Goal: Task Accomplishment & Management: Manage account settings

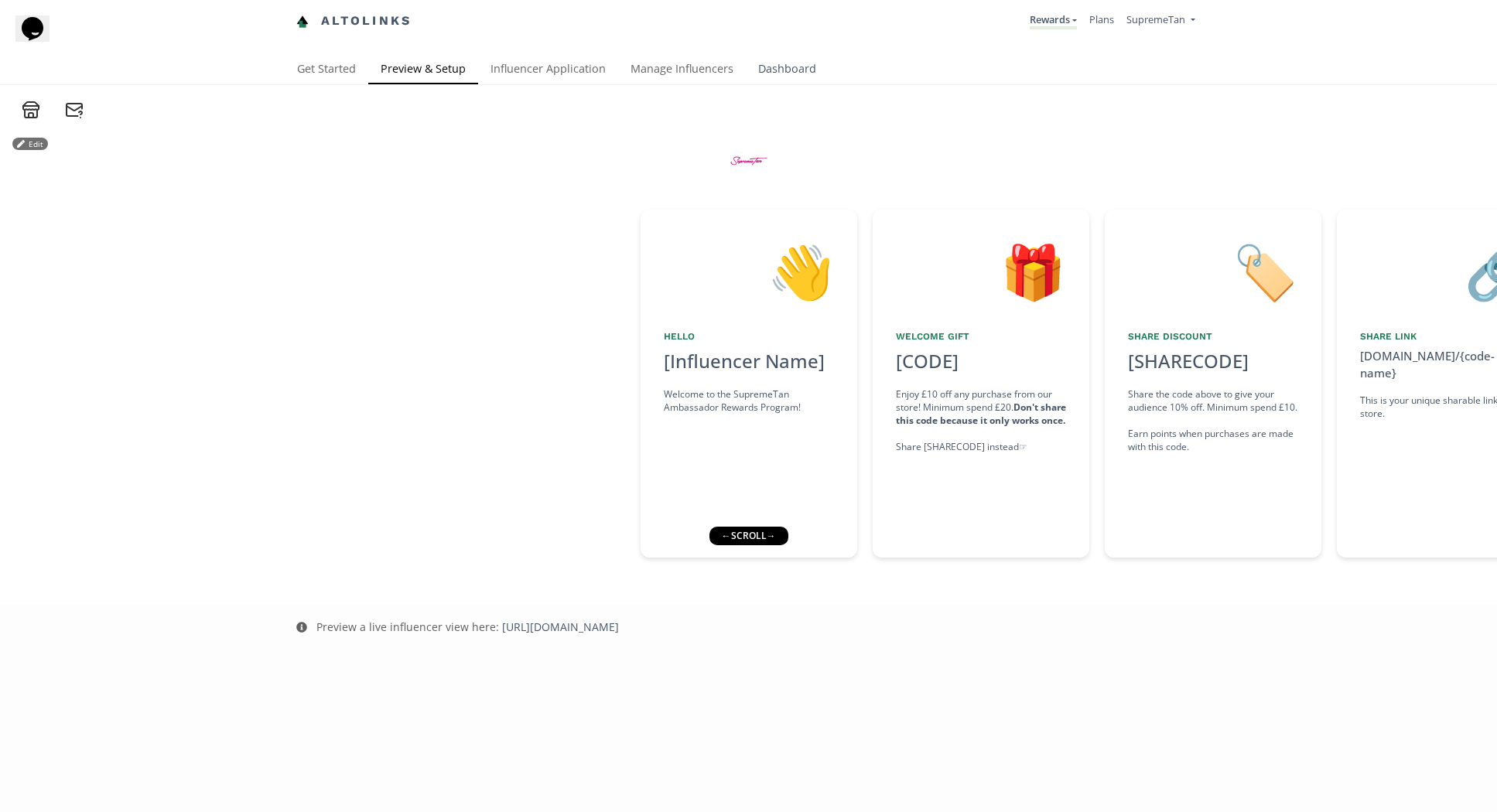
click at [768, 72] on link "Dashboard" at bounding box center [787, 70] width 83 height 31
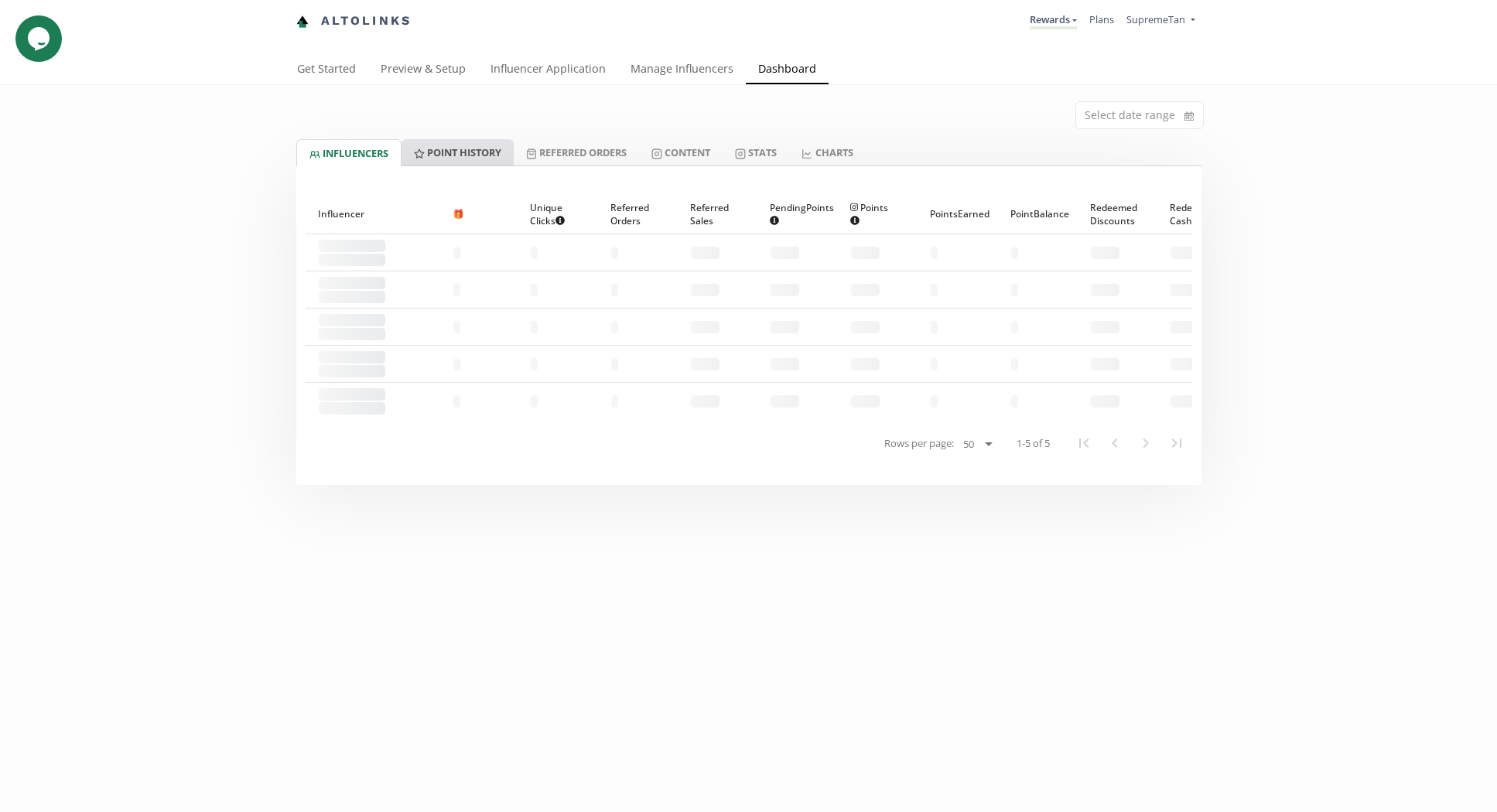
click at [479, 151] on link "Point HISTORY" at bounding box center [458, 152] width 112 height 26
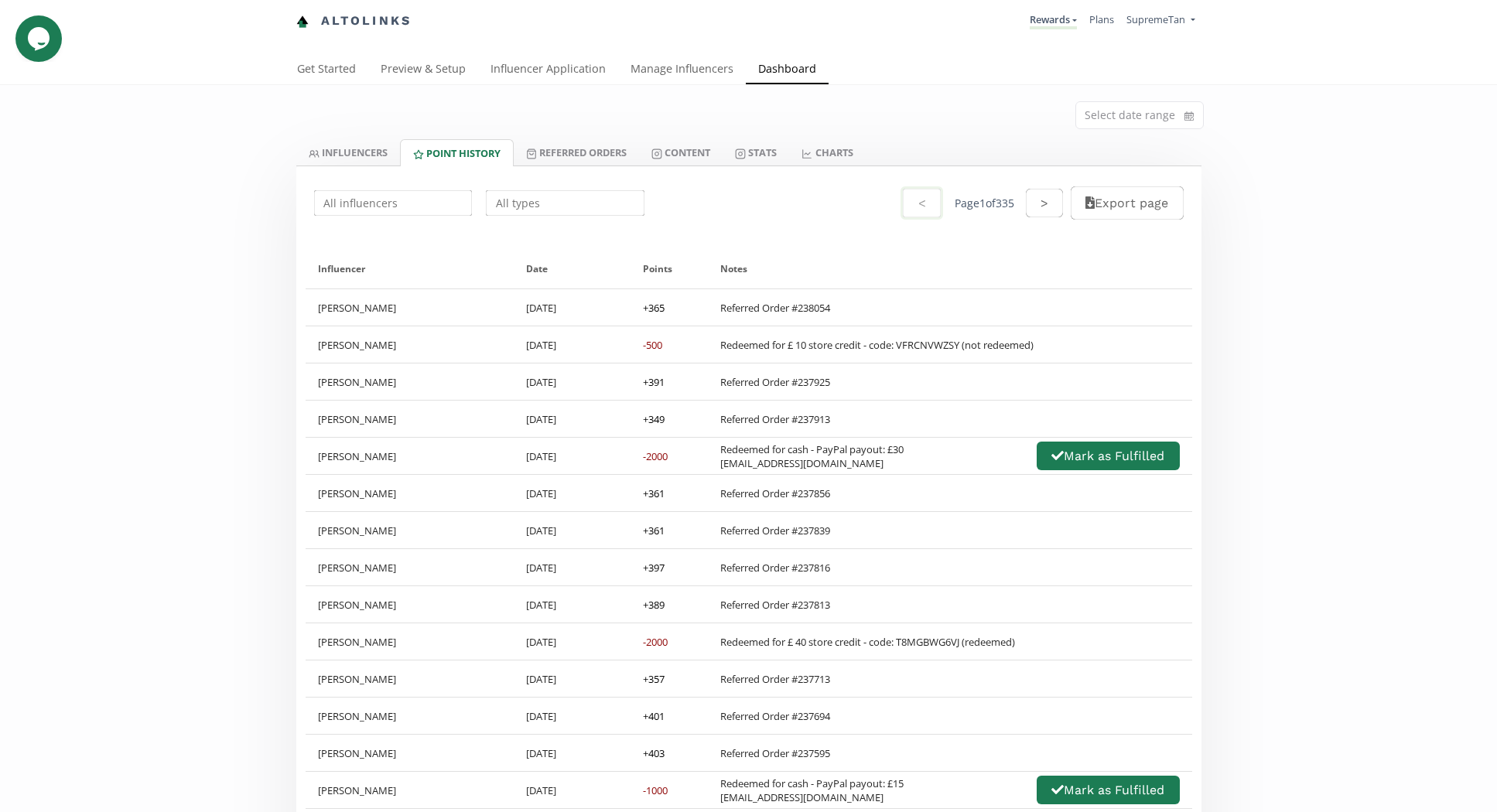
scroll to position [3, 0]
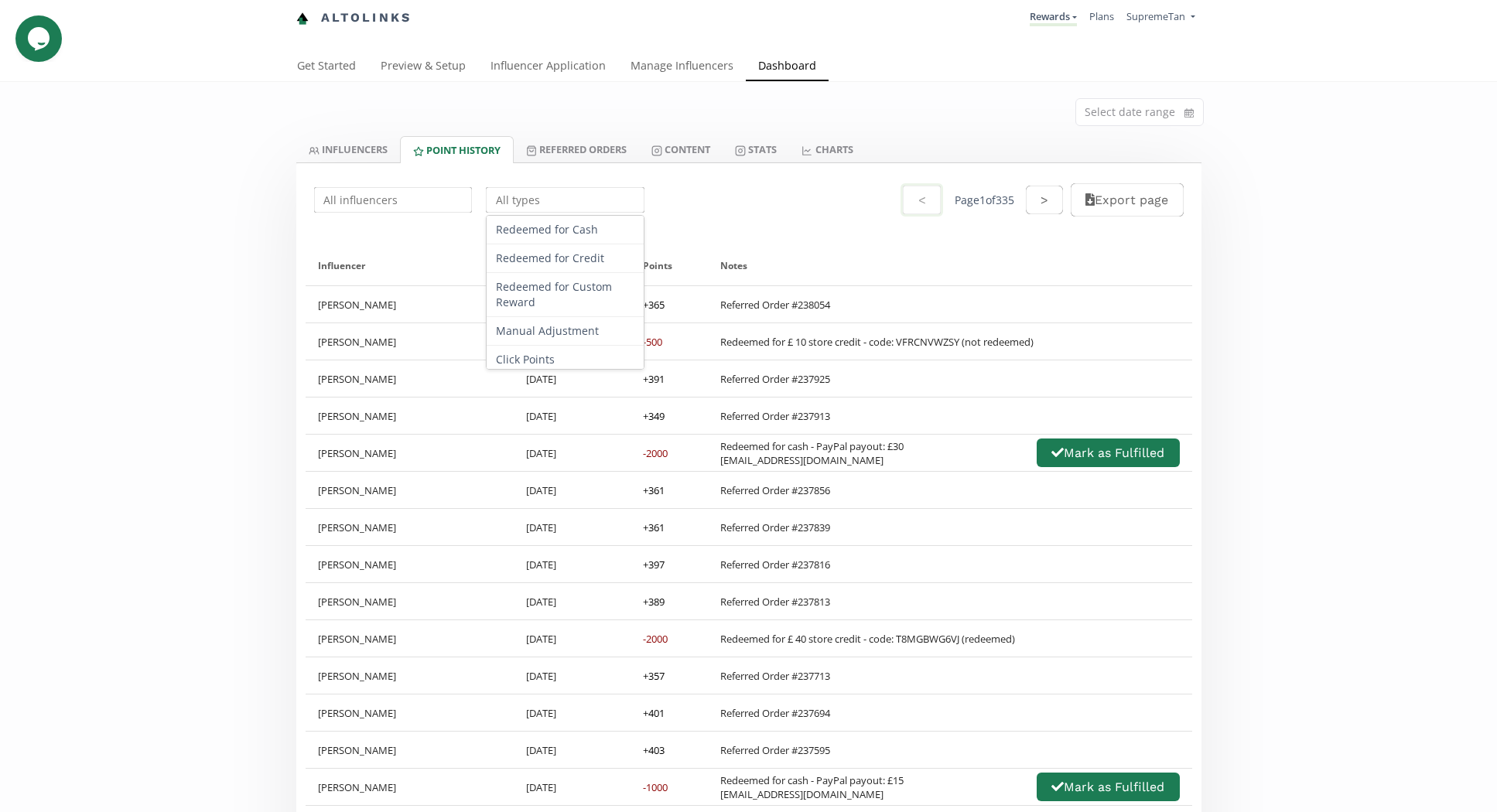
click at [508, 202] on input "text" at bounding box center [565, 200] width 163 height 30
click at [548, 258] on div "Redeemed for Credit" at bounding box center [565, 259] width 157 height 29
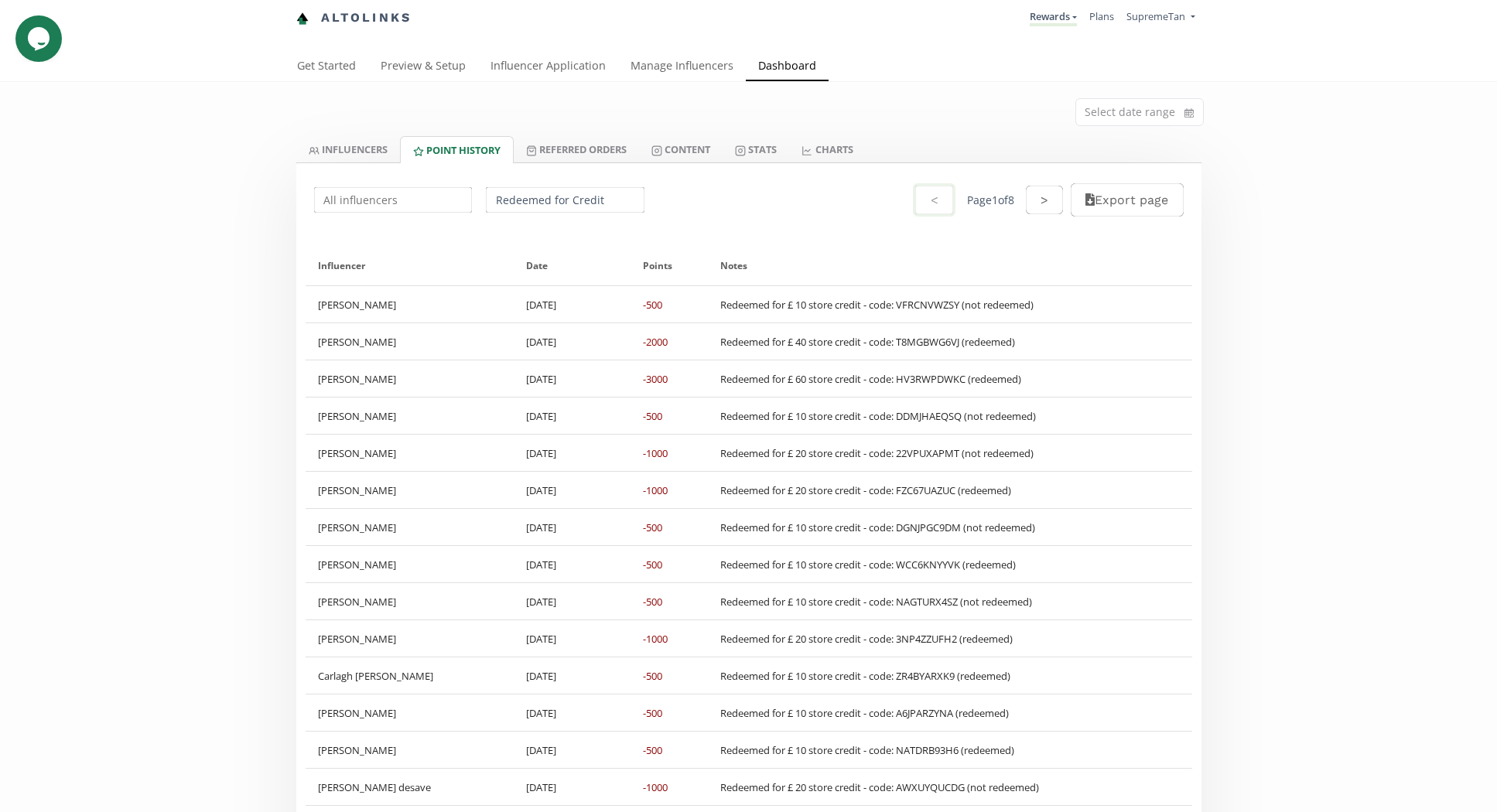
click at [537, 200] on input "Redeemed for Credit" at bounding box center [565, 200] width 163 height 30
click at [537, 235] on div "Redeemed for Cash" at bounding box center [565, 230] width 157 height 29
type input "Redeemed for Cash"
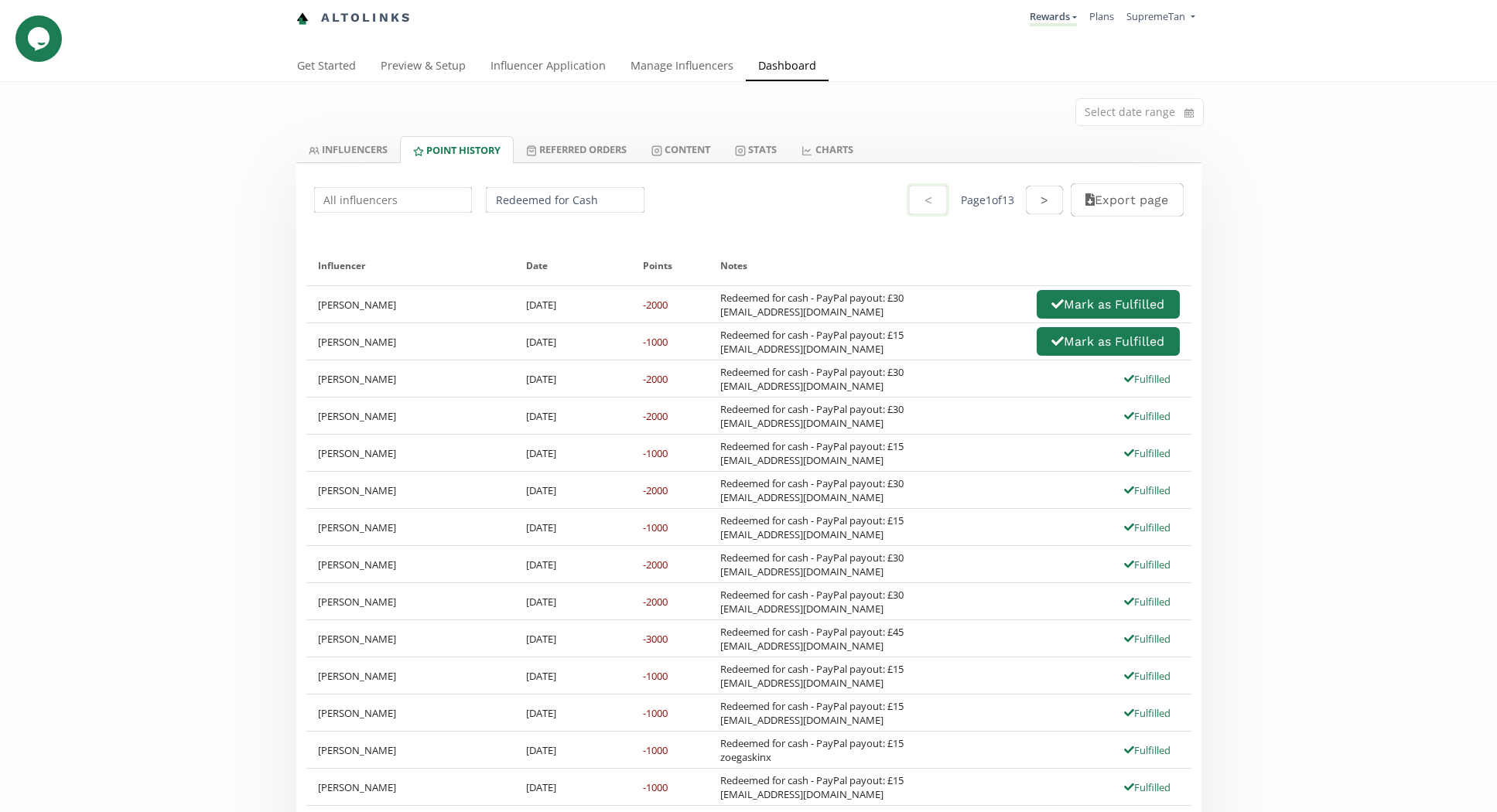
drag, startPoint x: 869, startPoint y: 353, endPoint x: 715, endPoint y: 347, distance: 154.1
click at [715, 347] on div "Redeemed for cash - PayPal payout: £15 jadeglackin222@gmail.com Mark as Fulfill…" at bounding box center [950, 338] width 485 height 37
copy div "jadeglackin222@gmail.com"
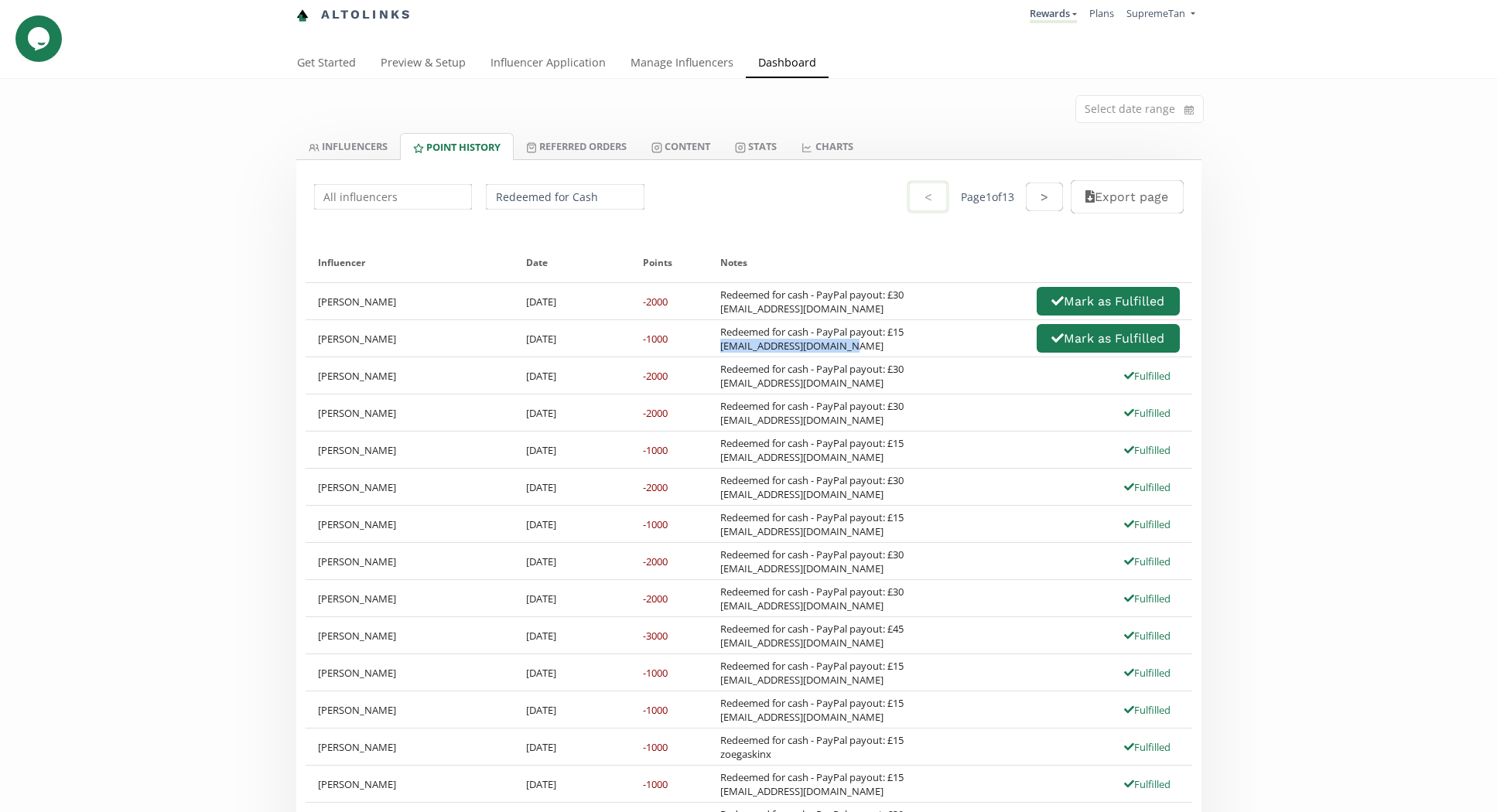
click at [715, 345] on div "Redeemed for cash - PayPal payout: £15 jadeglackin222@gmail.com Mark as Fulfill…" at bounding box center [950, 338] width 485 height 37
drag, startPoint x: 851, startPoint y: 348, endPoint x: 717, endPoint y: 352, distance: 134.1
click at [717, 352] on div "Redeemed for cash - PayPal payout: £15 jadeglackin222@gmail.com Mark as Fulfill…" at bounding box center [950, 338] width 485 height 37
copy div "jadeglackin222@gmail.com"
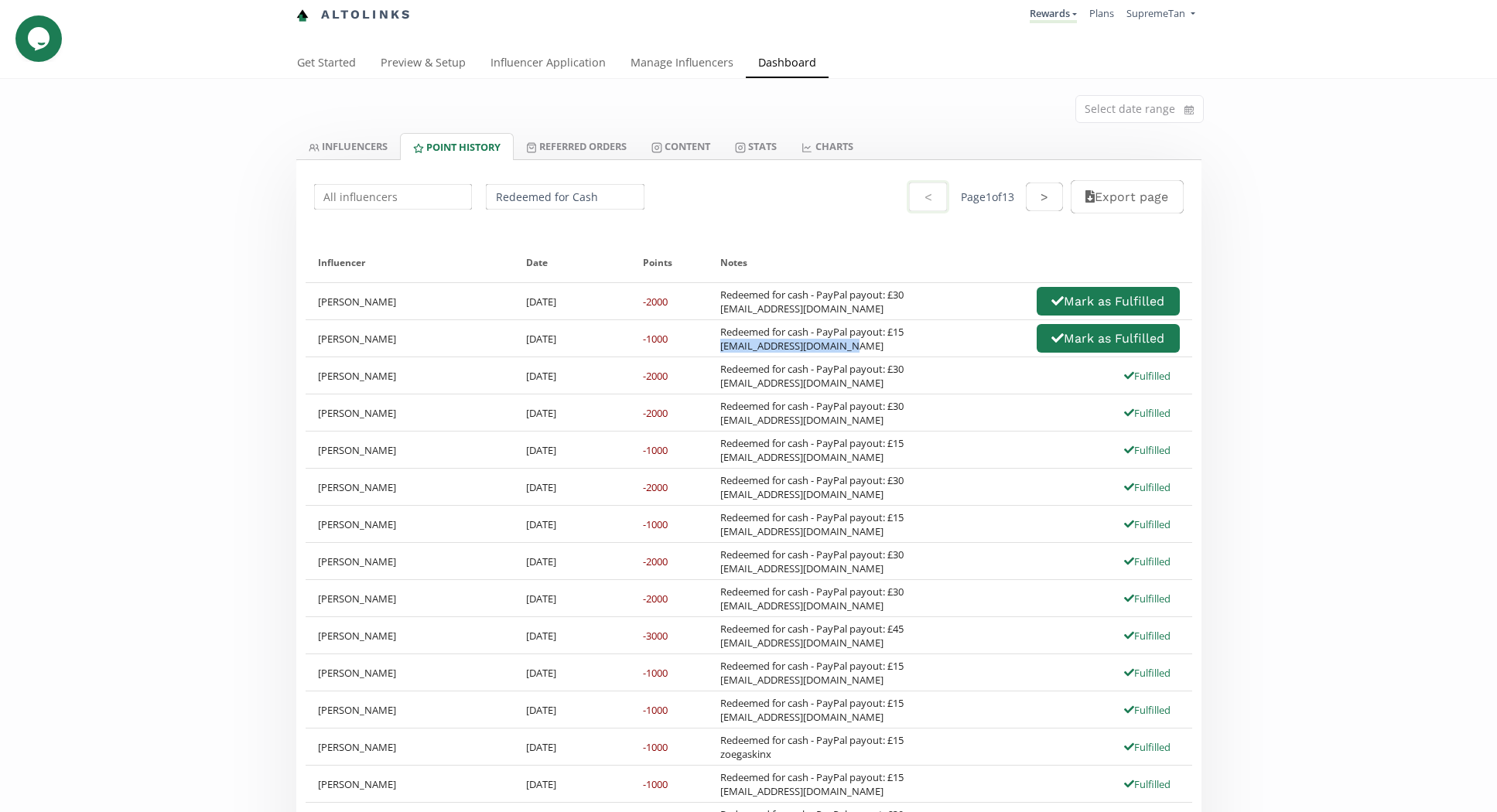
click at [938, 340] on div "Redeemed for cash - PayPal payout: £15 jadeglackin222@gmail.com Mark as Fulfill…" at bounding box center [950, 338] width 460 height 33
drag, startPoint x: 851, startPoint y: 313, endPoint x: 716, endPoint y: 314, distance: 135.0
click at [716, 314] on div "Redeemed for cash - PayPal payout: £30 mcdonaghh298@gmail.com Mark as Fulfilled" at bounding box center [950, 301] width 485 height 37
copy div "mcdonaghh298@gmail.com"
click at [919, 347] on div "Redeemed for cash - PayPal payout: £15 jadeglackin222@gmail.com Mark as Fulfill…" at bounding box center [950, 338] width 460 height 33
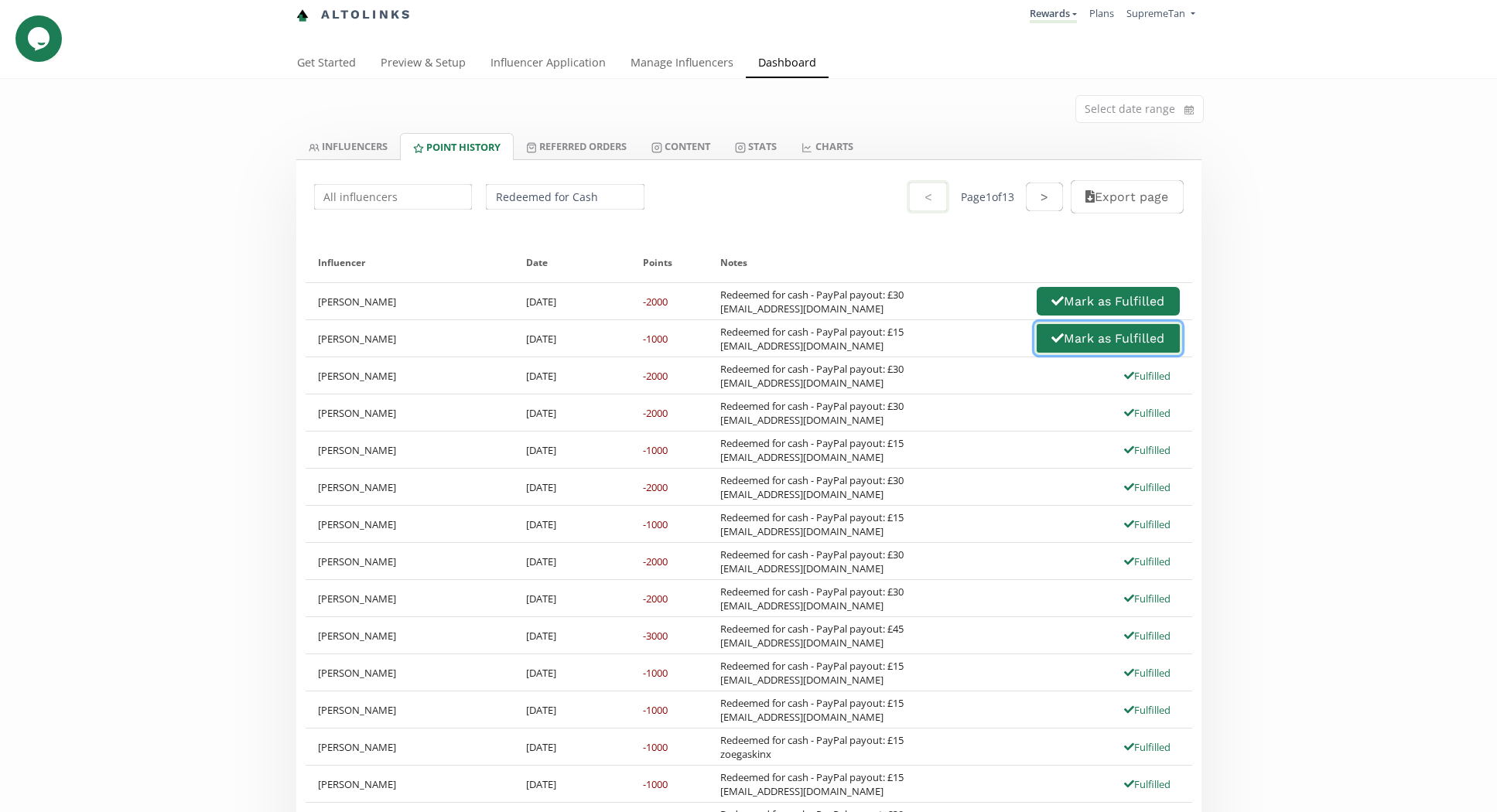
click at [1065, 345] on button "Mark as Fulfilled" at bounding box center [1108, 338] width 147 height 33
click at [1088, 283] on div "Redeemed for cash - PayPal payout: £30 mcdonaghh298@gmail.com Mark as Fulfilled" at bounding box center [950, 301] width 485 height 37
click at [1084, 301] on button "Mark as Fulfilled" at bounding box center [1108, 301] width 147 height 33
click at [371, 153] on link "INFLUENCERS" at bounding box center [348, 145] width 104 height 26
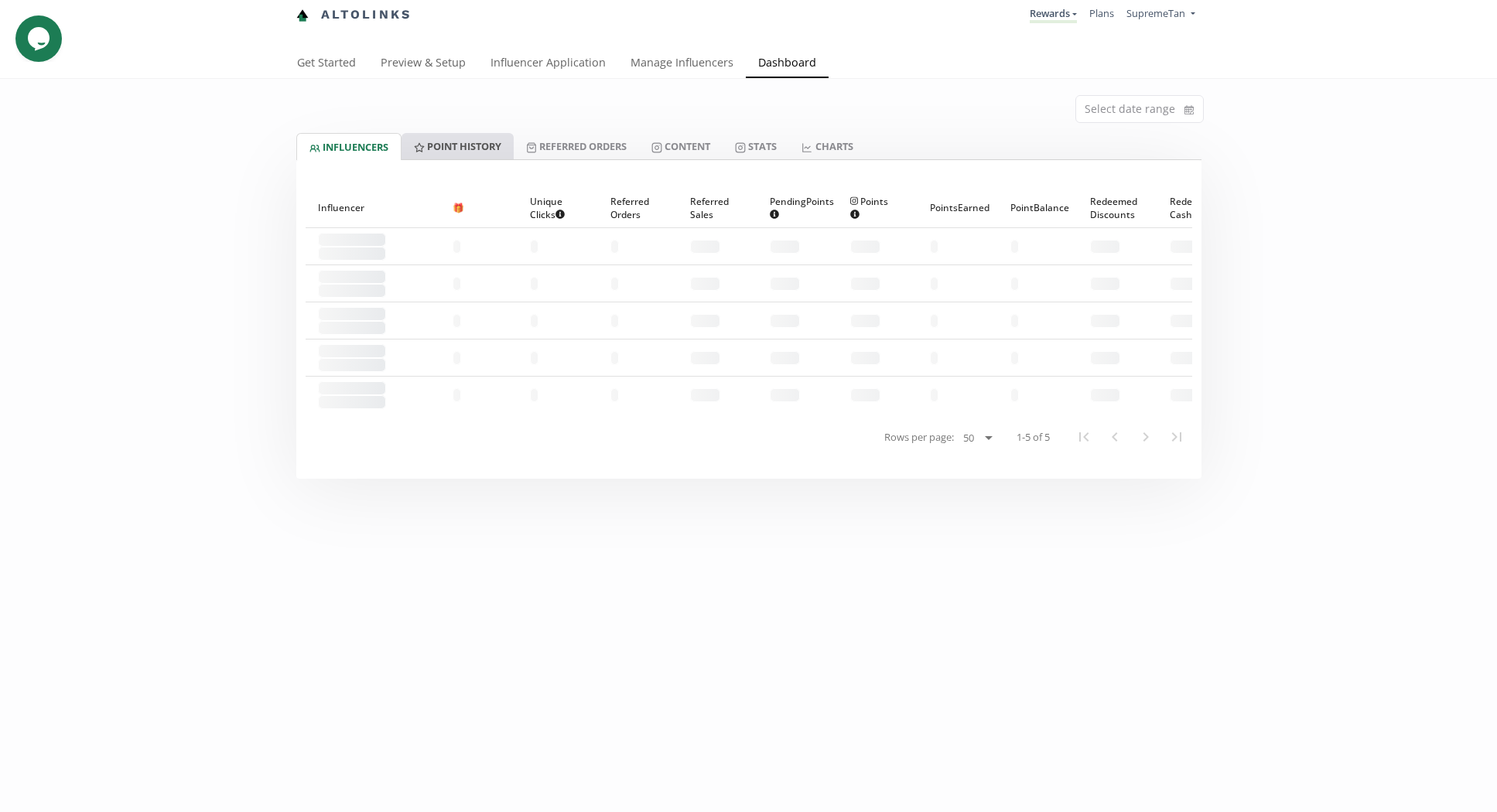
click at [470, 152] on link "Point HISTORY" at bounding box center [458, 145] width 112 height 26
